Goal: Information Seeking & Learning: Learn about a topic

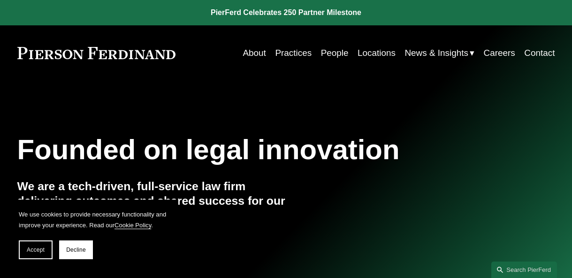
click at [248, 49] on link "About" at bounding box center [254, 53] width 23 height 18
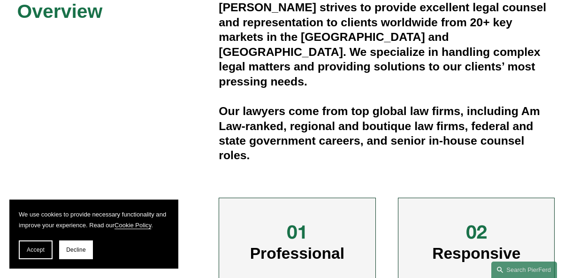
scroll to position [282, 0]
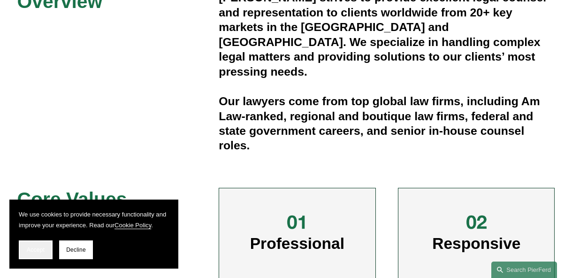
click at [42, 253] on button "Accept" at bounding box center [36, 249] width 34 height 19
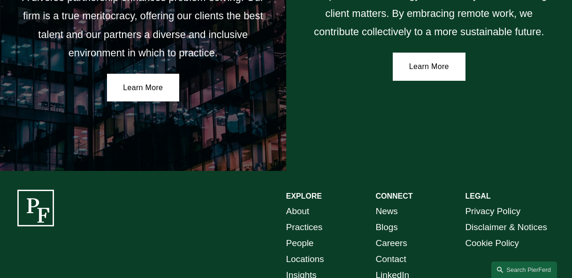
scroll to position [1638, 0]
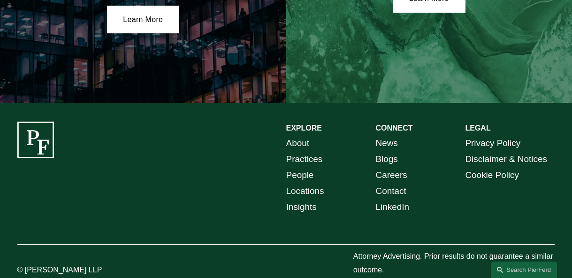
click at [294, 183] on link "Locations" at bounding box center [305, 191] width 38 height 16
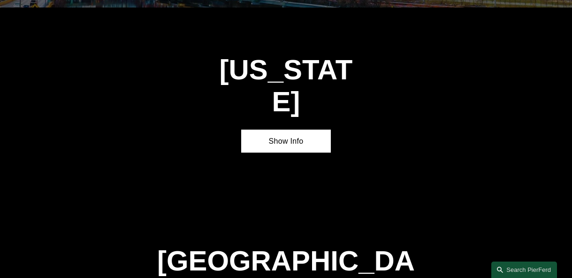
scroll to position [2781, 0]
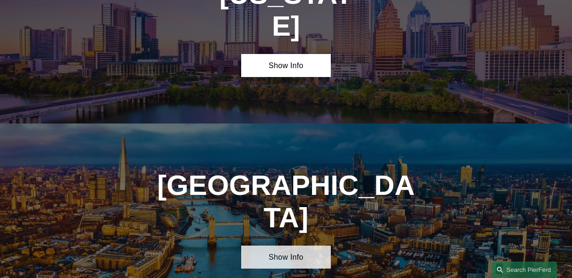
click at [290, 245] on link "Show Info" at bounding box center [286, 256] width 90 height 23
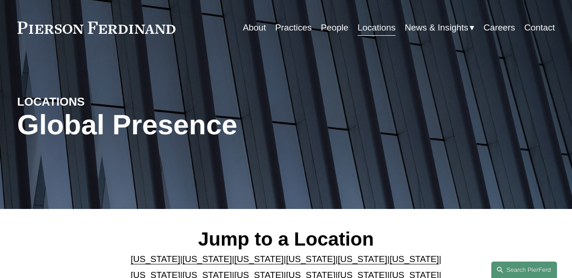
scroll to position [0, 0]
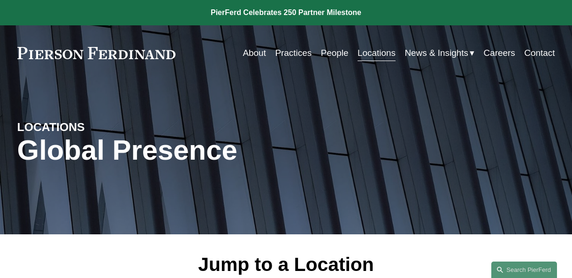
click at [282, 49] on link "Practices" at bounding box center [293, 53] width 37 height 18
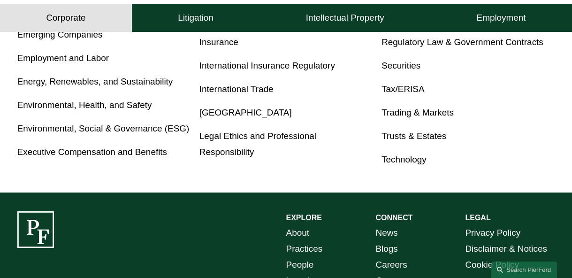
scroll to position [579, 0]
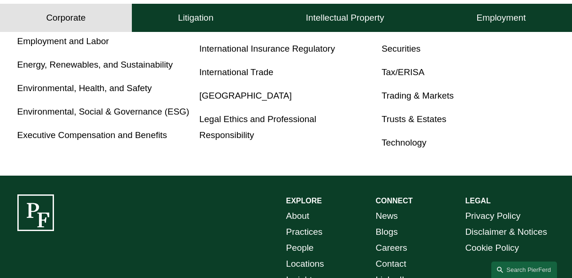
click at [397, 77] on link "Tax/ERISA" at bounding box center [402, 72] width 43 height 10
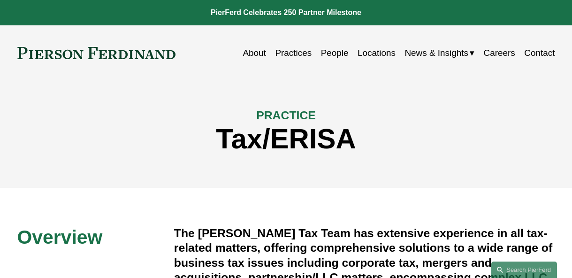
click at [370, 53] on link "Locations" at bounding box center [377, 53] width 38 height 18
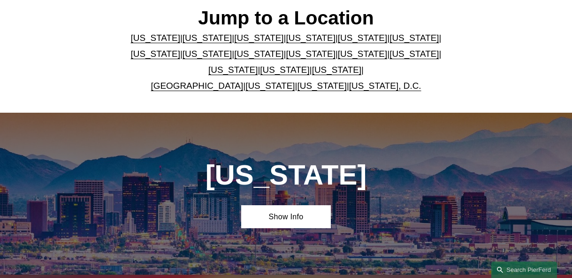
scroll to position [282, 0]
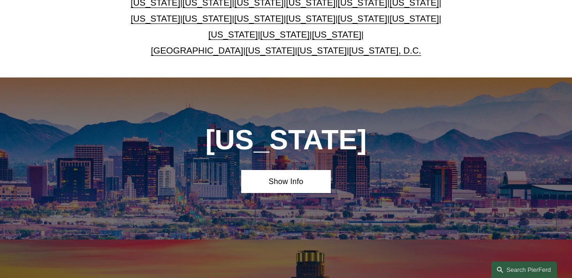
click at [178, 52] on link "[GEOGRAPHIC_DATA]" at bounding box center [197, 51] width 92 height 10
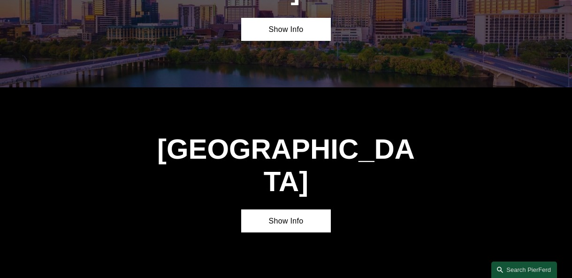
scroll to position [2819, 0]
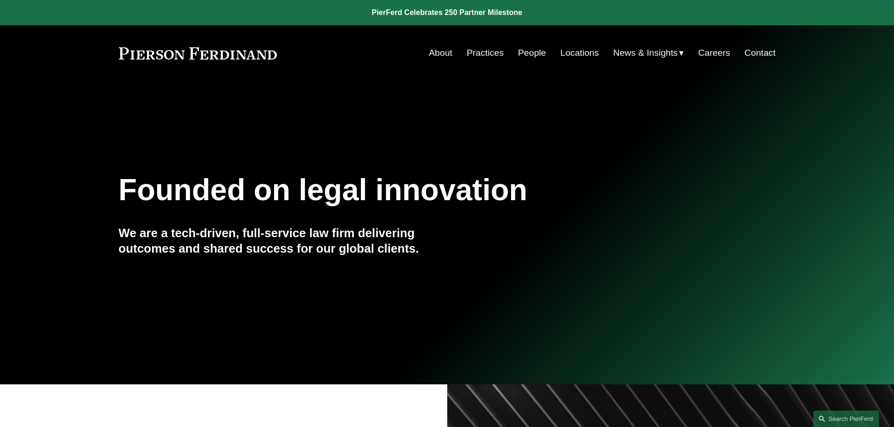
click at [432, 53] on link "About" at bounding box center [440, 53] width 23 height 18
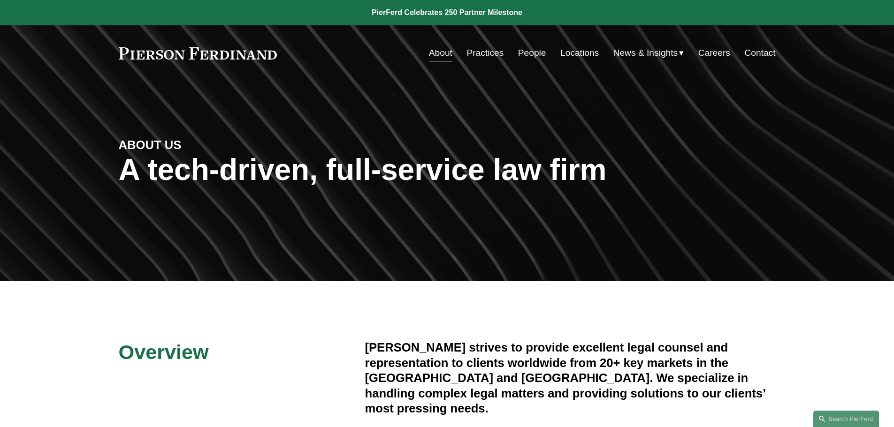
click at [532, 52] on link "People" at bounding box center [532, 53] width 28 height 18
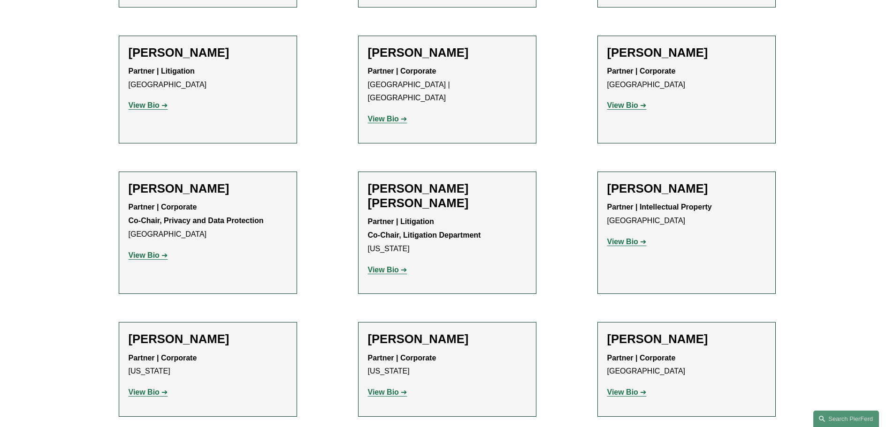
scroll to position [1173, 0]
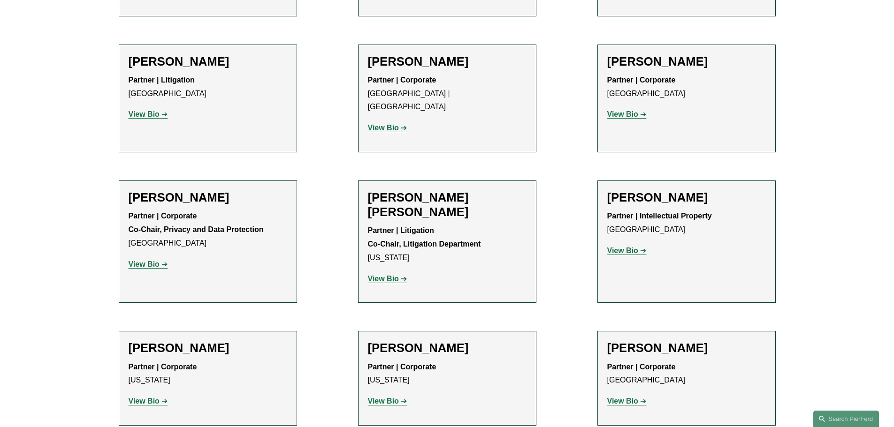
click at [384, 124] on strong "View Bio" at bounding box center [383, 128] width 31 height 8
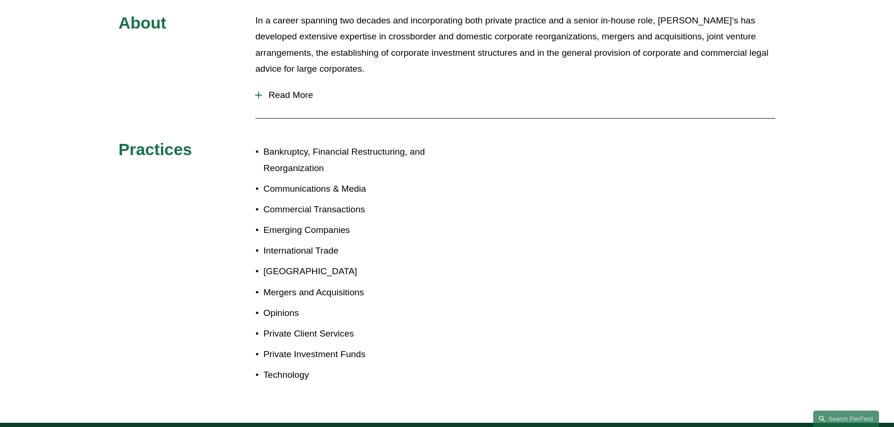
scroll to position [375, 0]
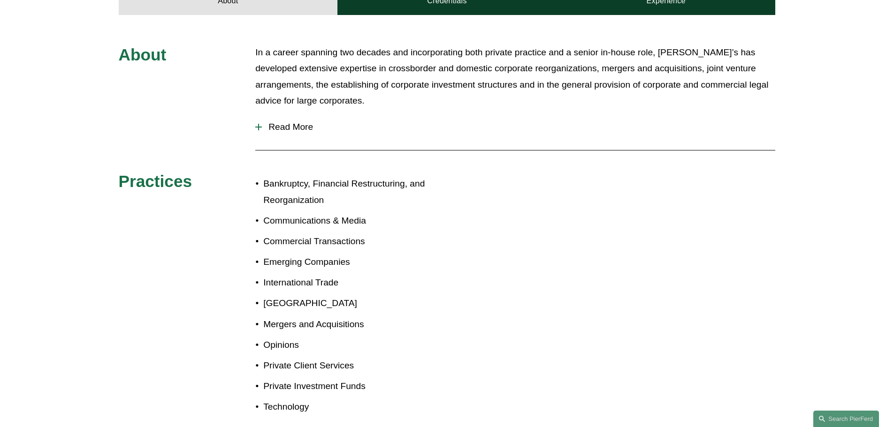
click at [273, 126] on span "Read More" at bounding box center [518, 127] width 513 height 10
